Goal: Information Seeking & Learning: Compare options

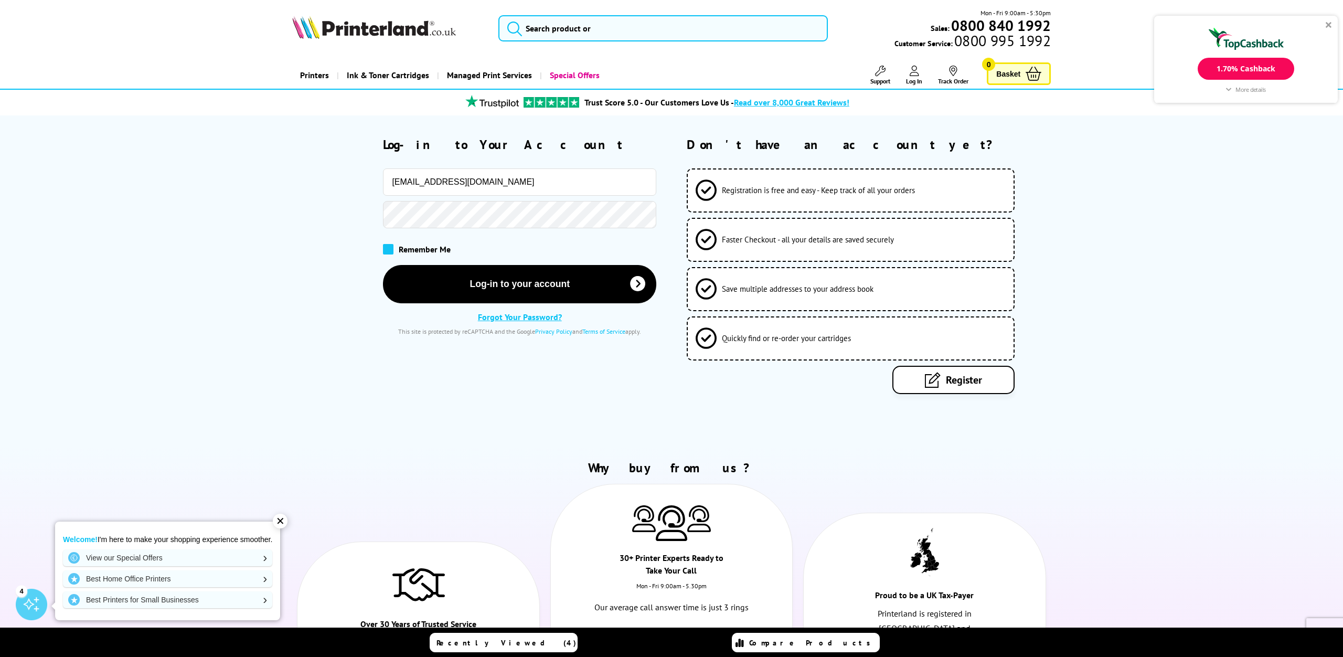
click at [388, 249] on span at bounding box center [388, 249] width 10 height 10
click at [385, 246] on input "checkbox" at bounding box center [385, 246] width 0 height 0
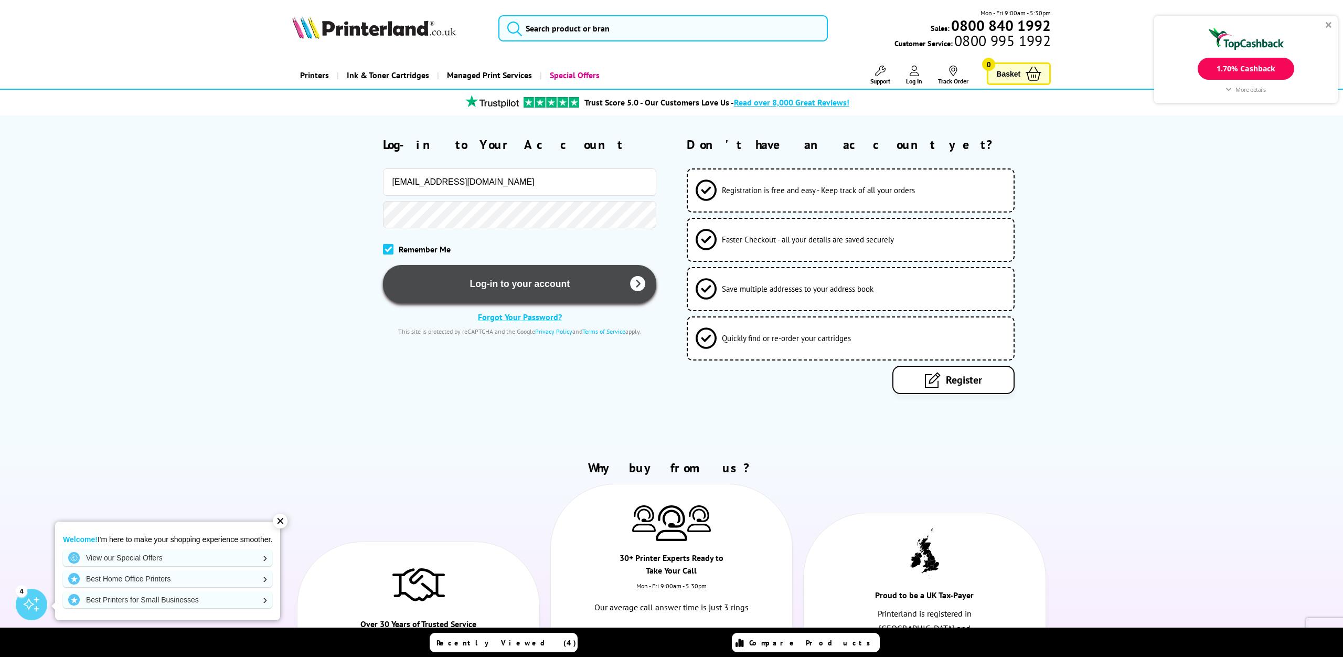
click at [485, 282] on button "Log-in to your account" at bounding box center [519, 284] width 273 height 38
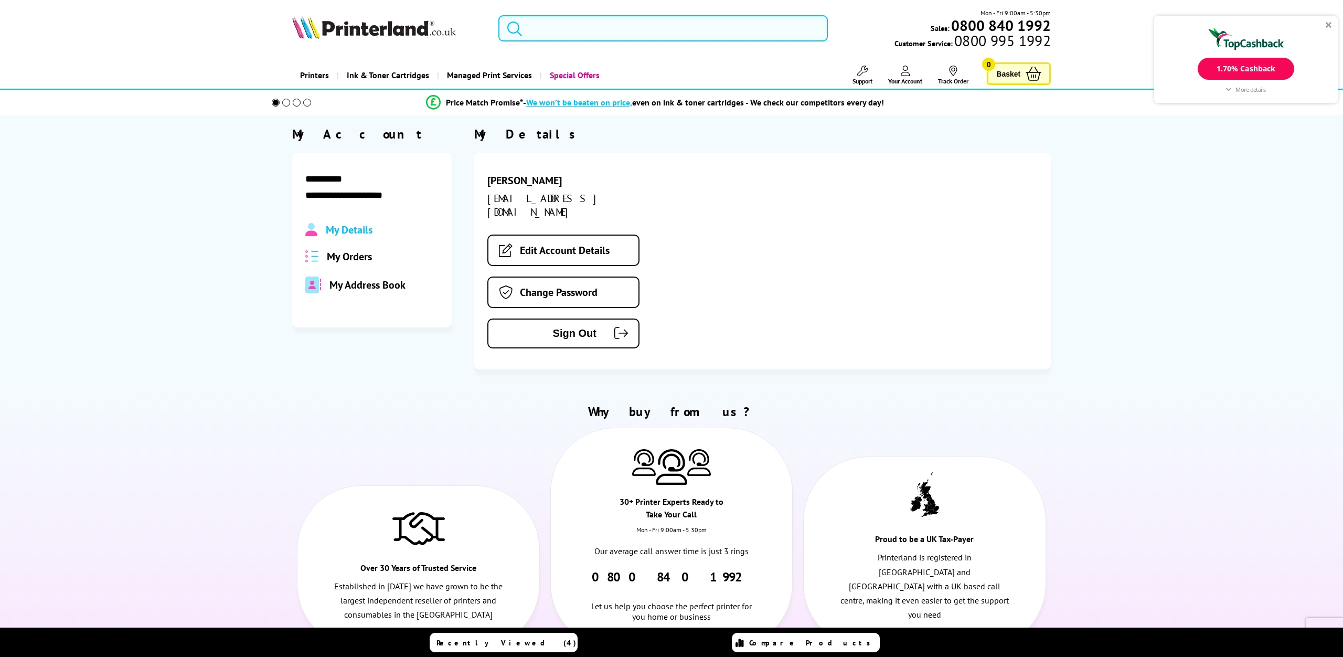
click at [1253, 69] on div "1.70% Cashback" at bounding box center [1246, 69] width 96 height 22
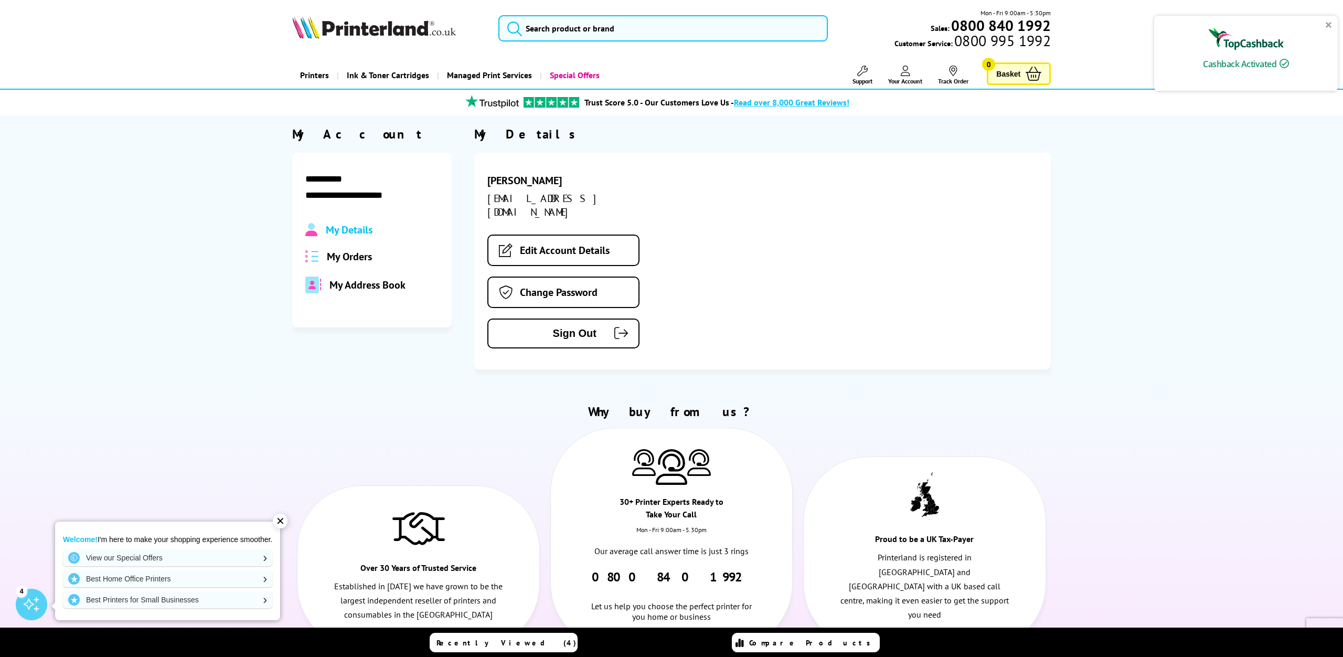
click at [1329, 25] on div at bounding box center [1329, 25] width 6 height 6
click at [364, 259] on span "My Orders" at bounding box center [349, 257] width 45 height 14
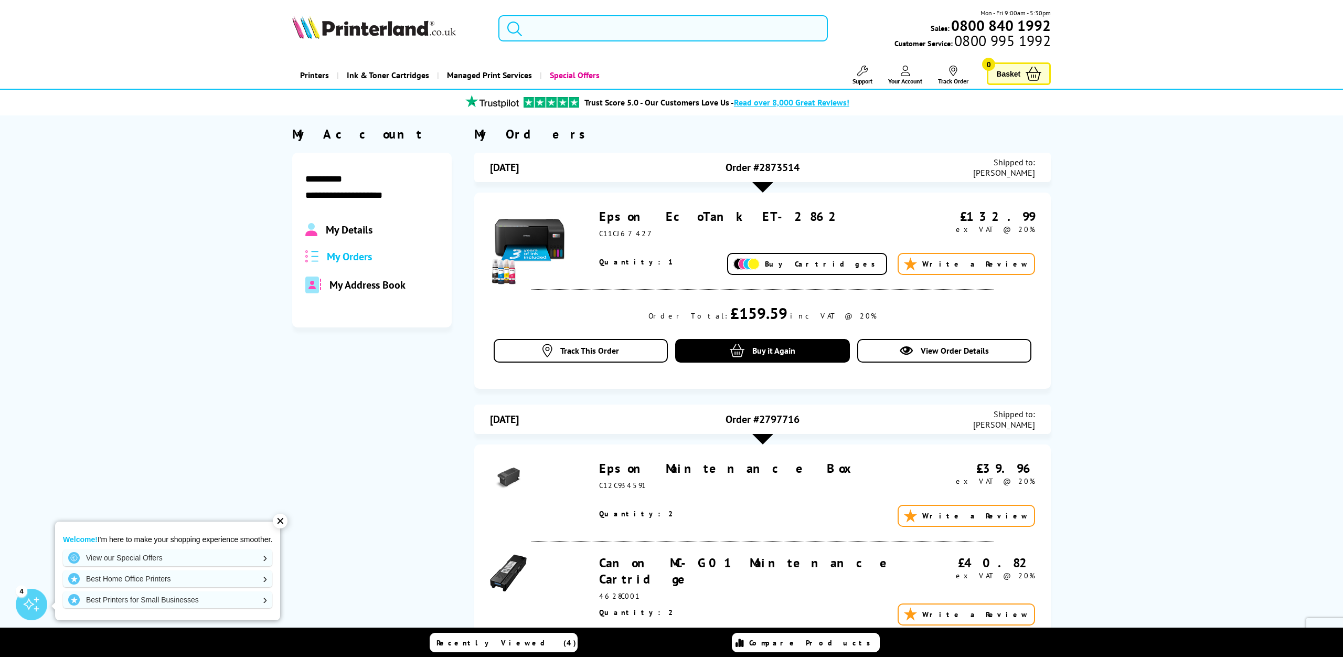
click at [642, 31] on input "search" at bounding box center [662, 28] width 329 height 26
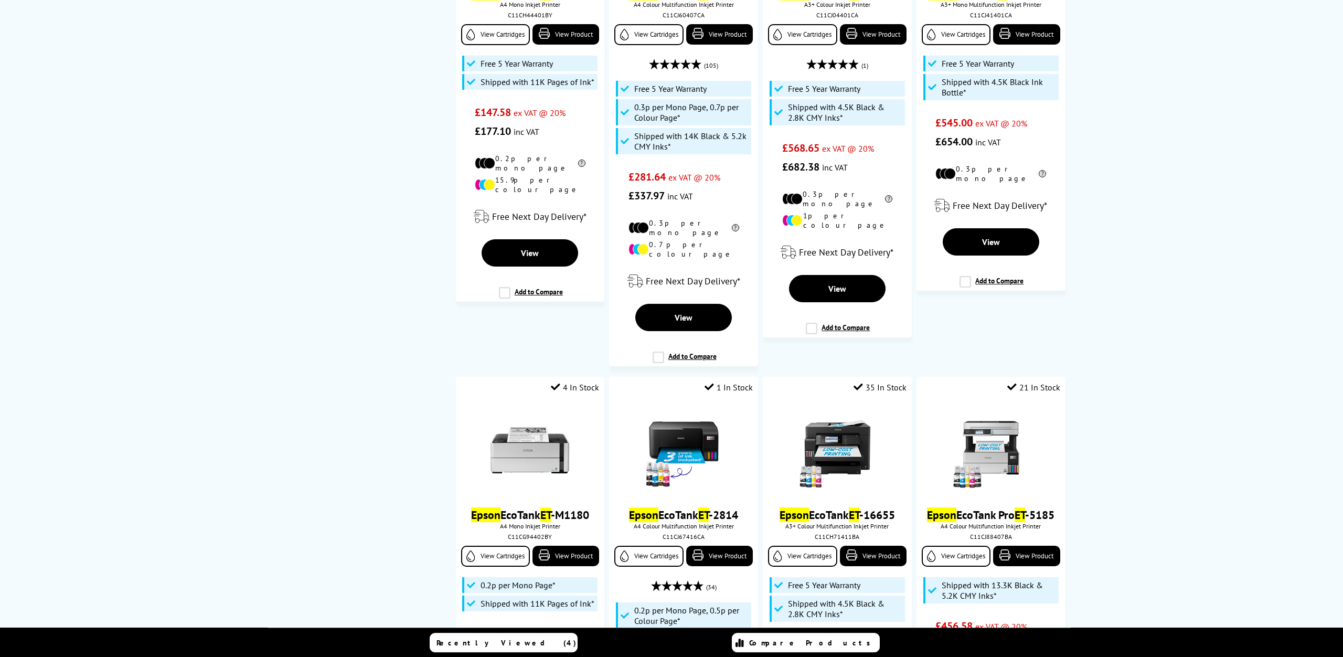
scroll to position [2181, 0]
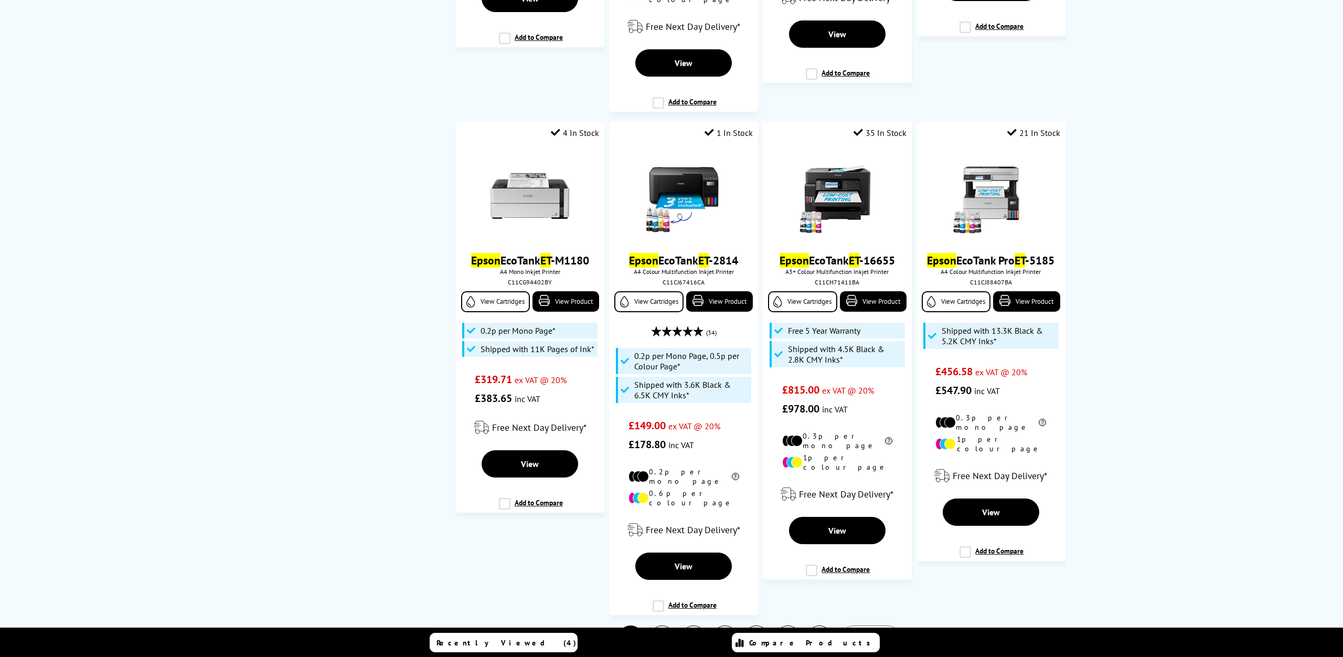
click at [893, 625] on link "Next" at bounding box center [871, 638] width 60 height 26
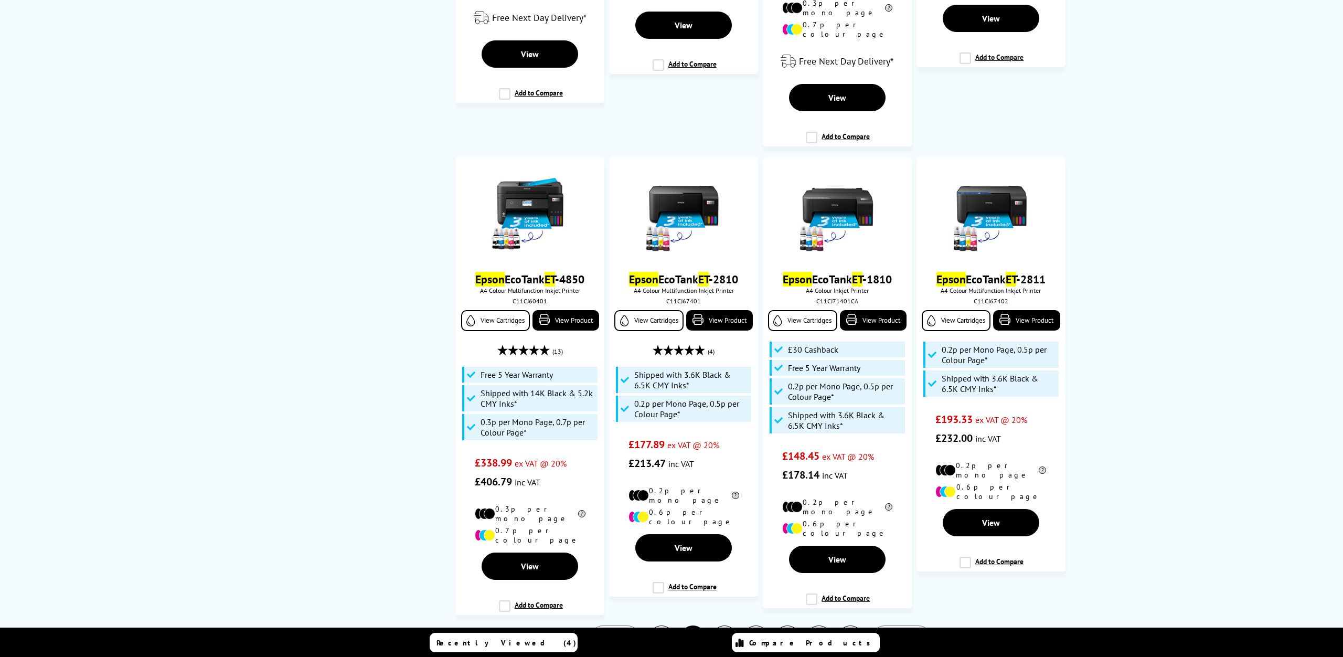
scroll to position [1923, 0]
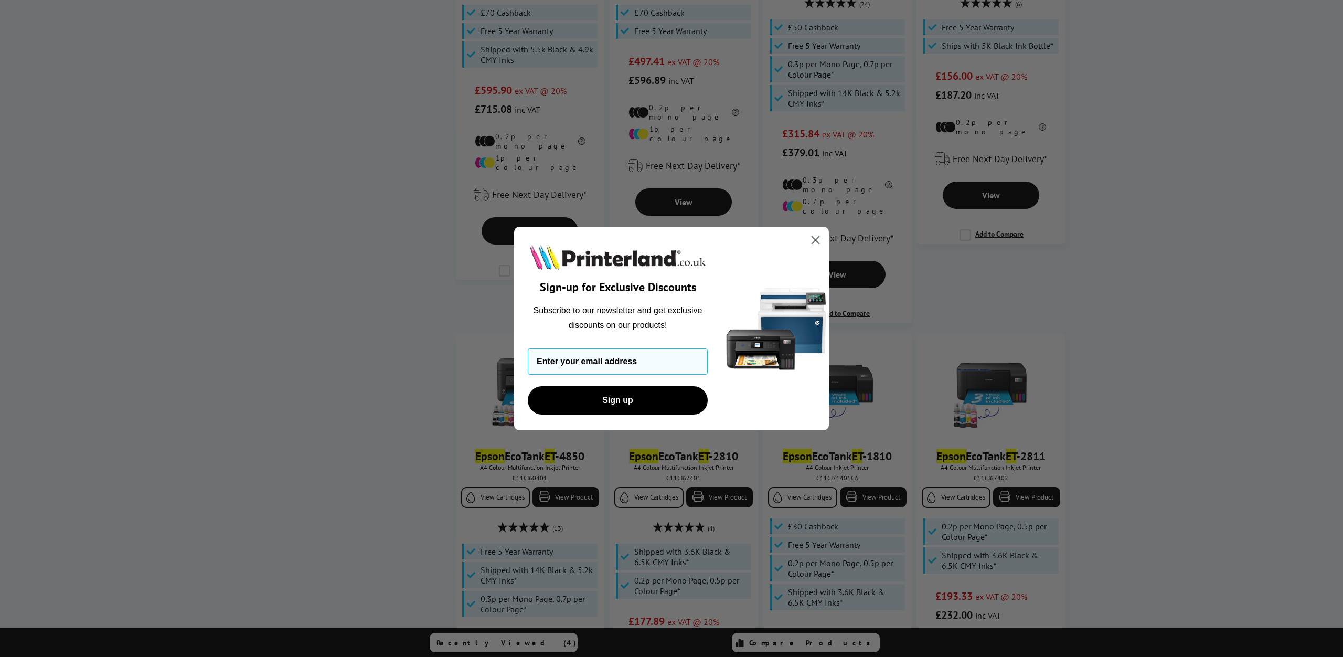
click at [812, 243] on circle "Close dialog" at bounding box center [815, 239] width 17 height 17
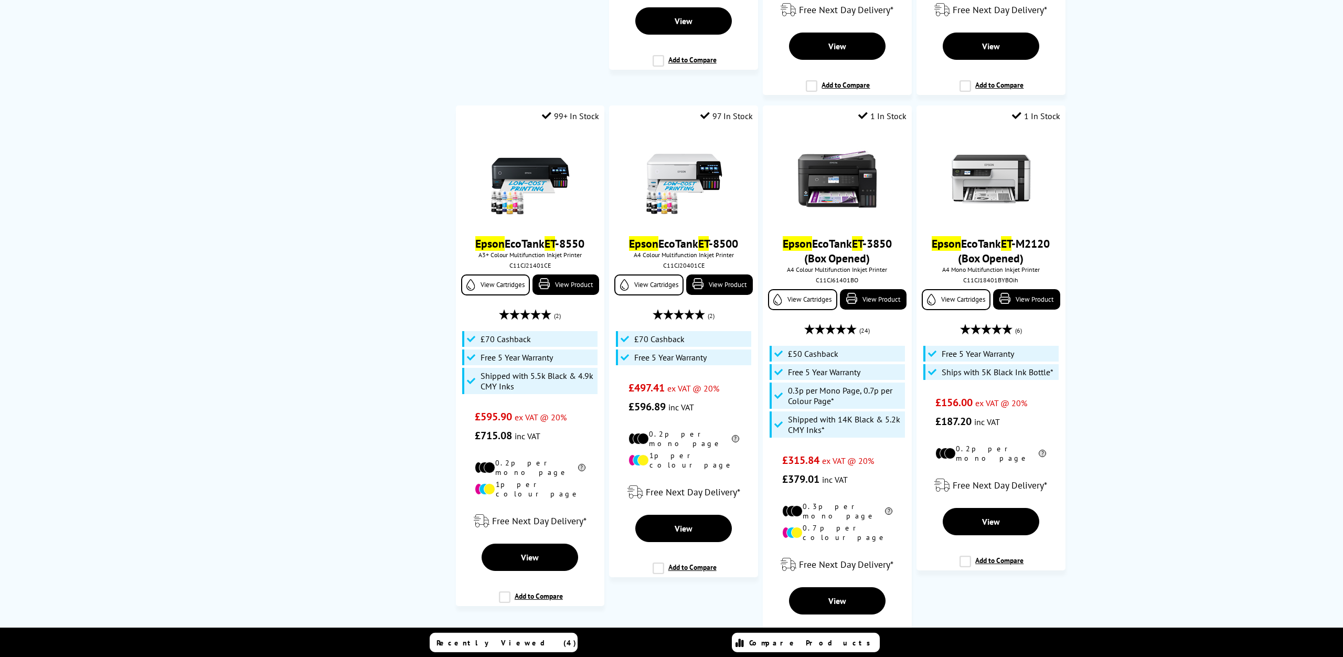
scroll to position [1618, 0]
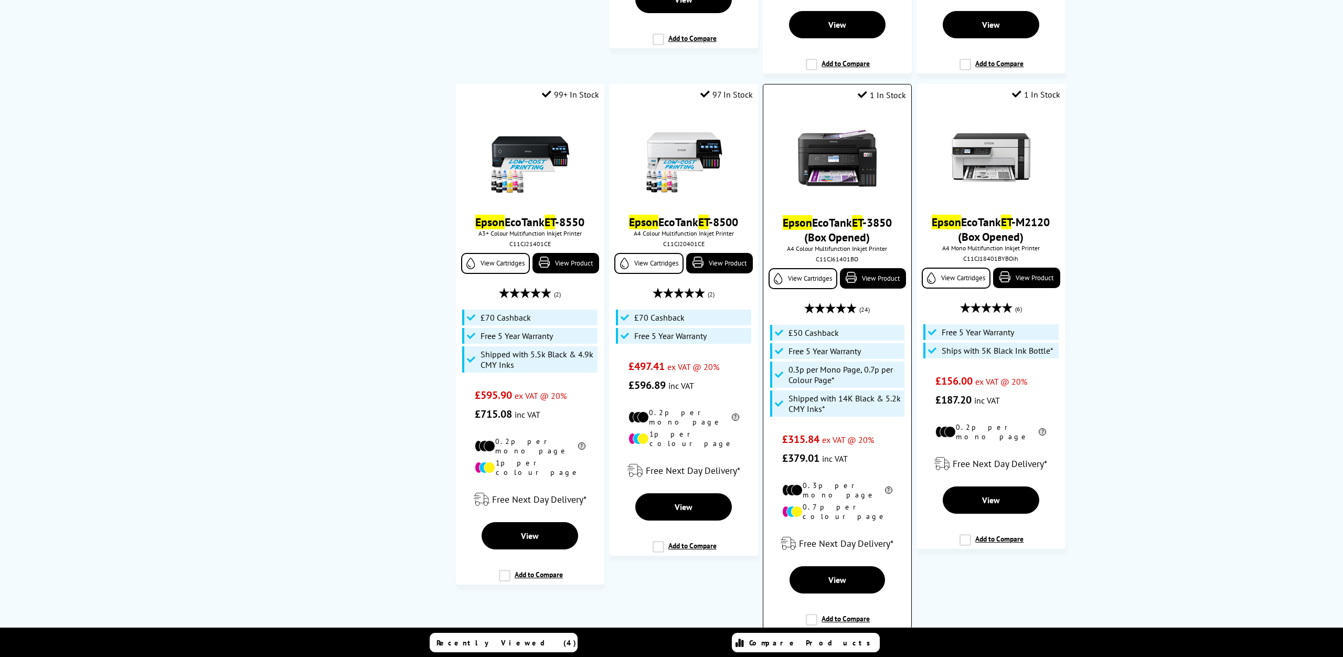
click at [812, 614] on label "Add to Compare" at bounding box center [838, 624] width 64 height 20
click at [0, 0] on input "Add to Compare" at bounding box center [0, 0] width 0 height 0
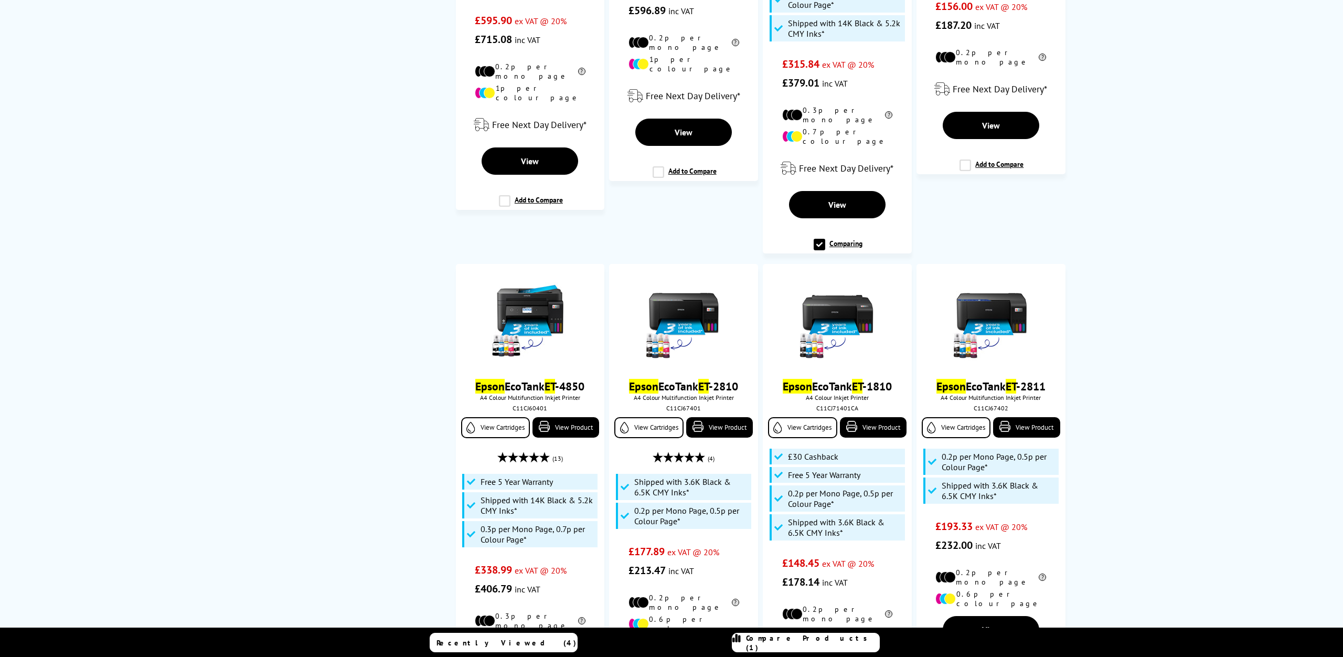
scroll to position [2100, 0]
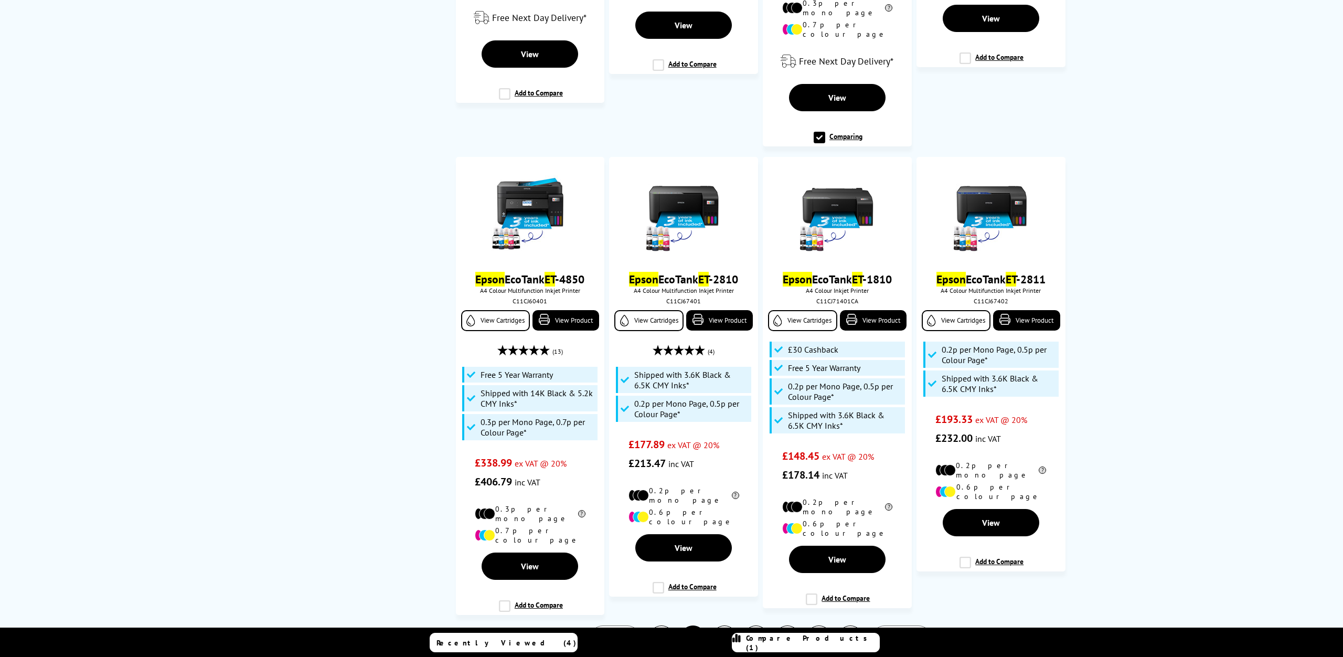
click at [898, 632] on span "Next" at bounding box center [896, 639] width 22 height 14
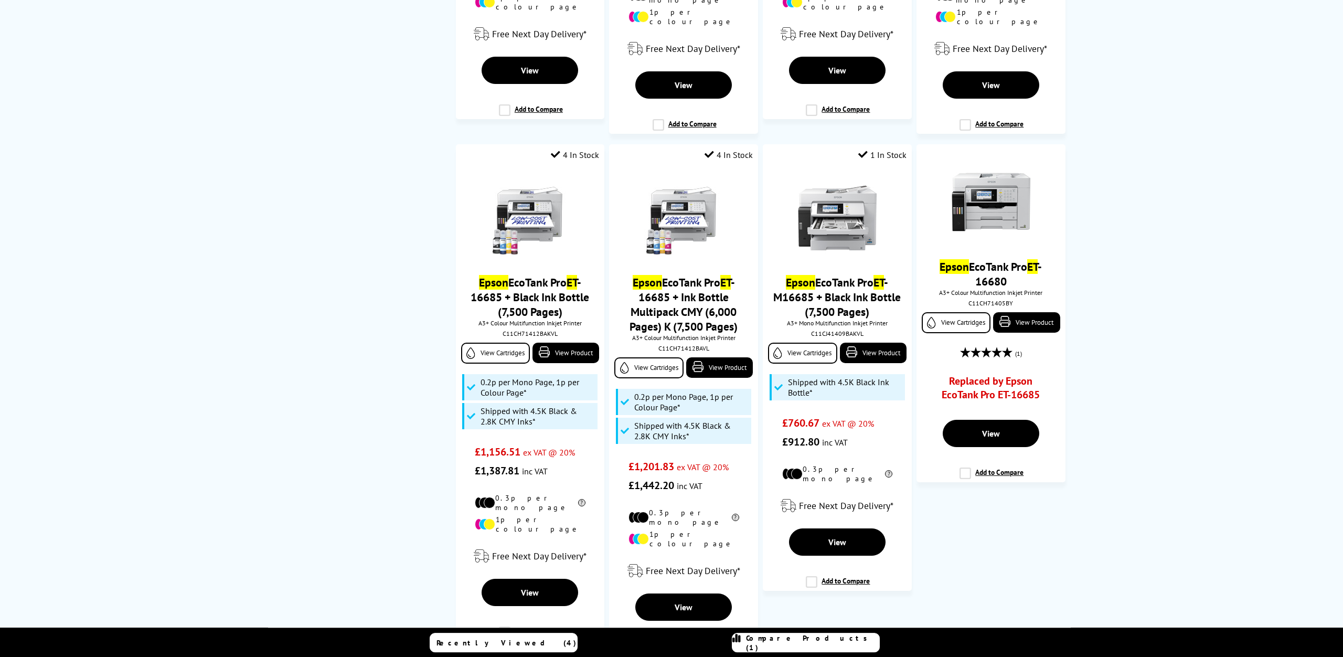
scroll to position [2181, 0]
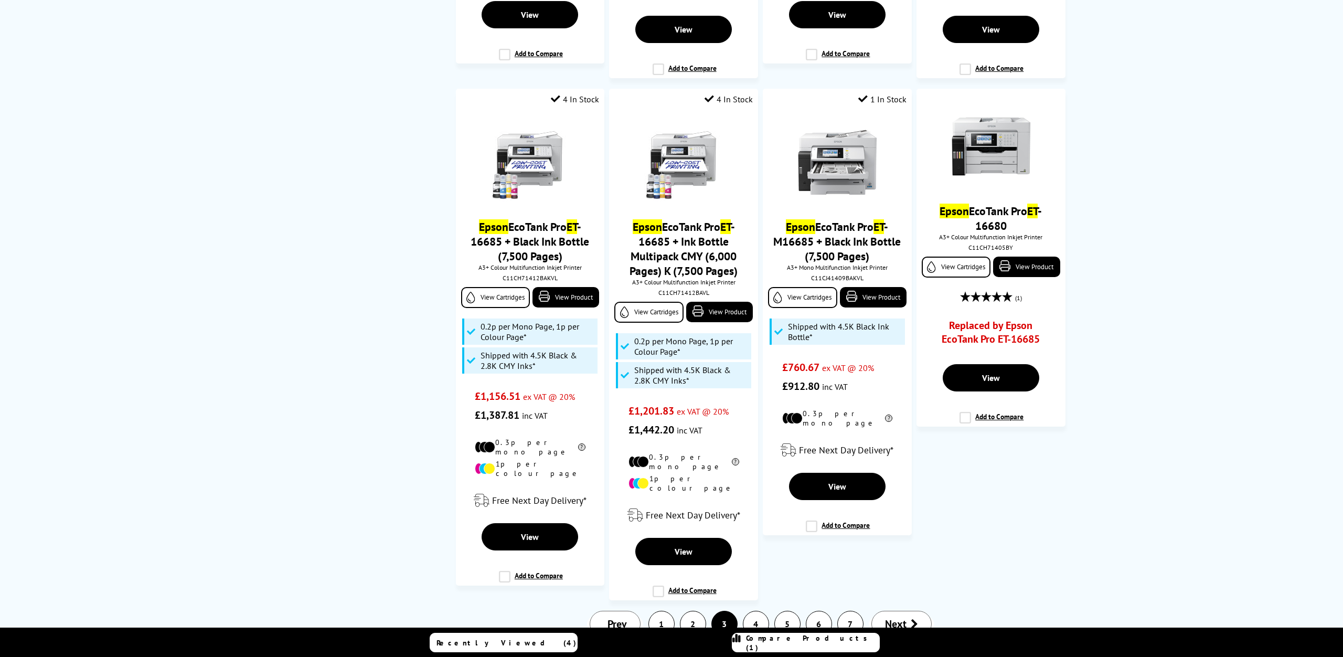
click at [923, 611] on link "Next" at bounding box center [901, 624] width 60 height 26
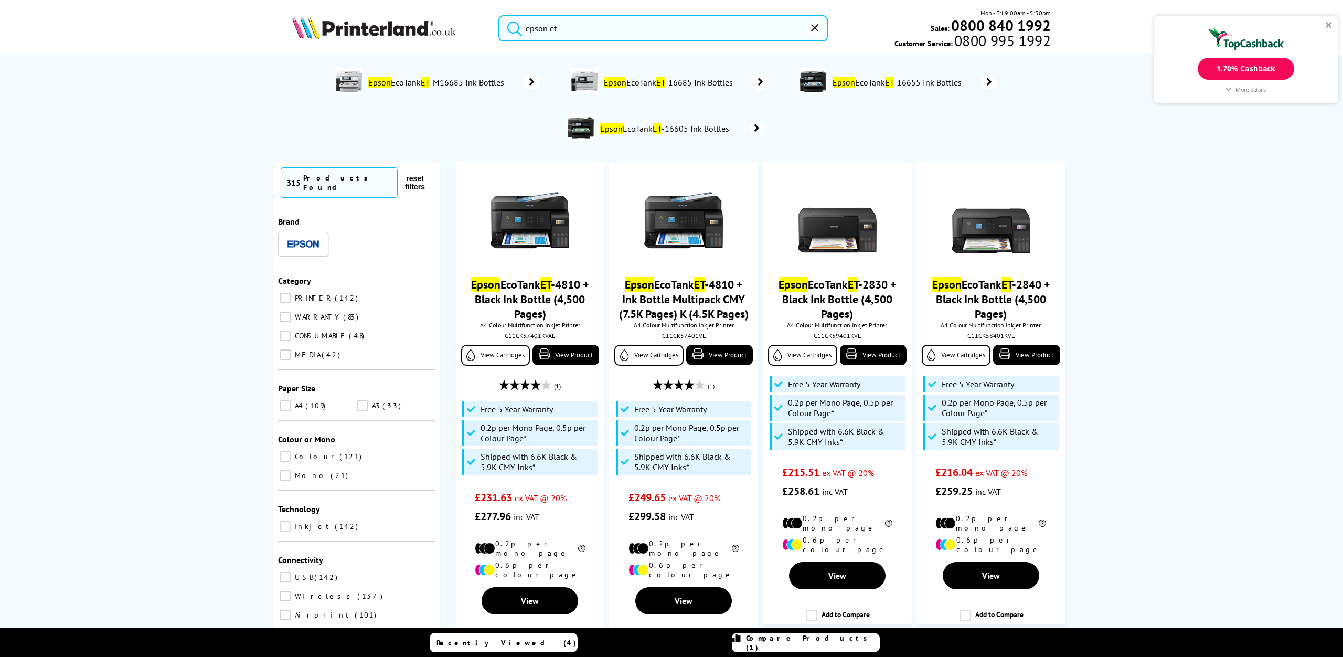
click at [580, 25] on input "epson et" at bounding box center [662, 28] width 329 height 26
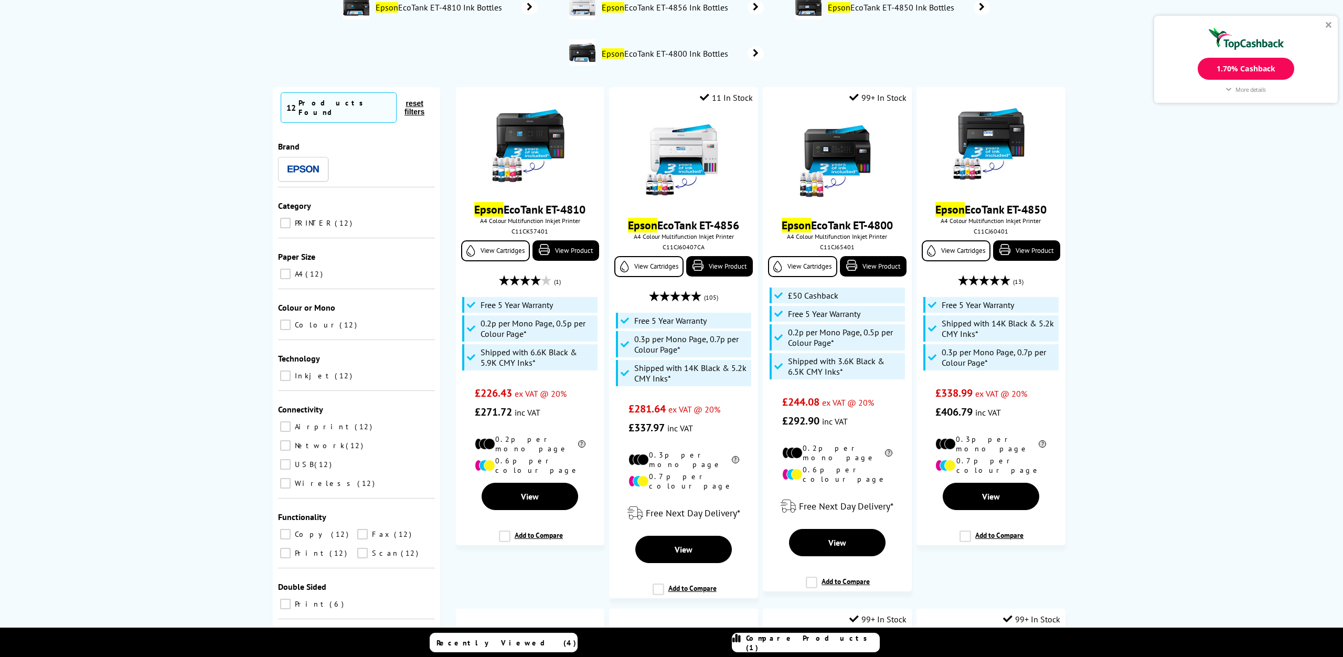
scroll to position [107, 0]
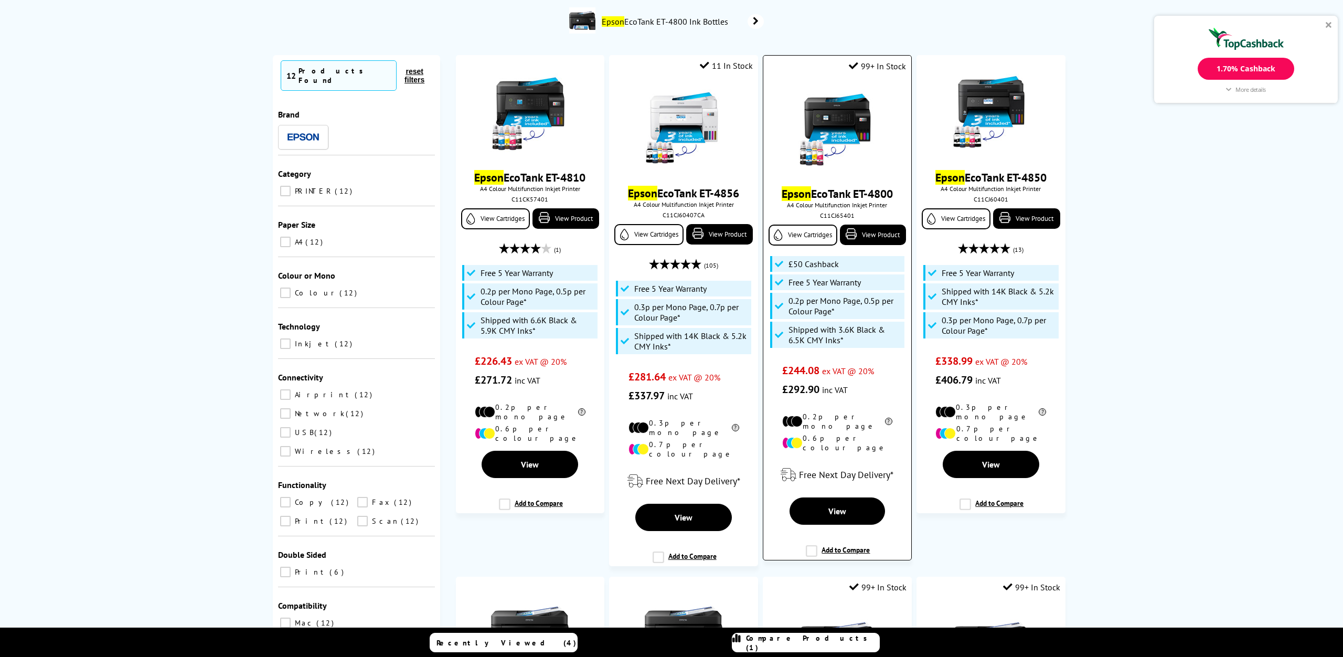
type input "epson et48"
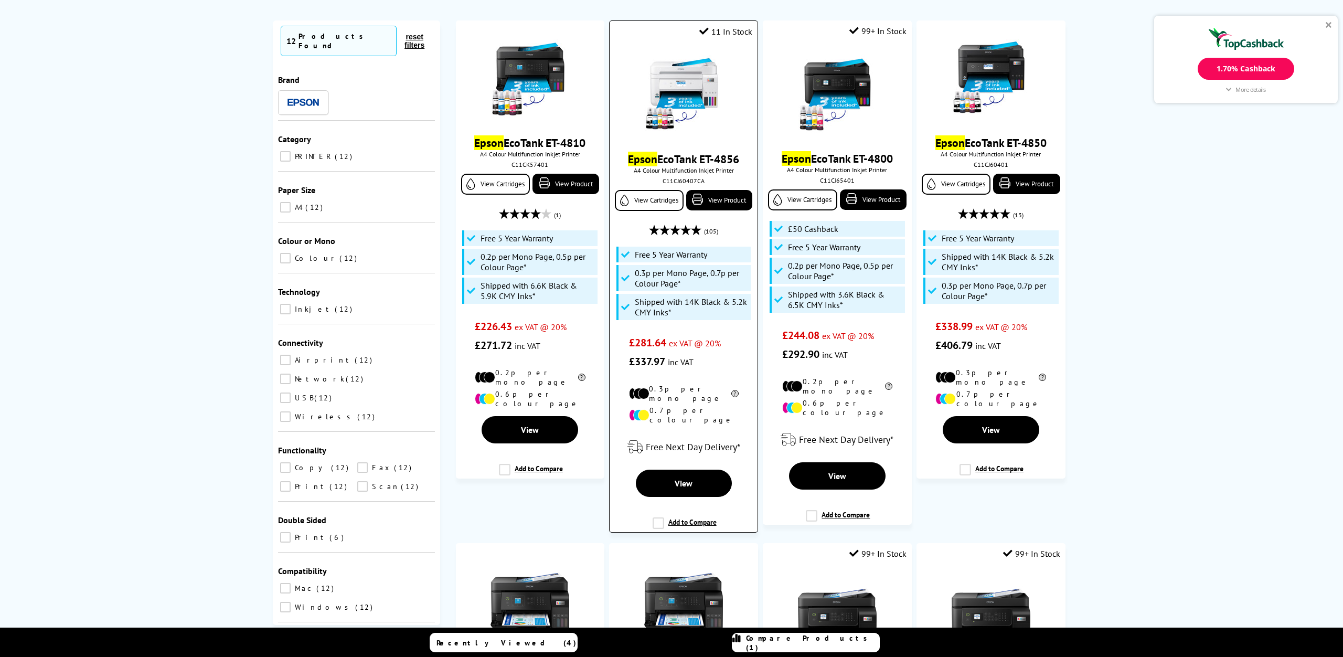
scroll to position [154, 0]
